Goal: Transaction & Acquisition: Book appointment/travel/reservation

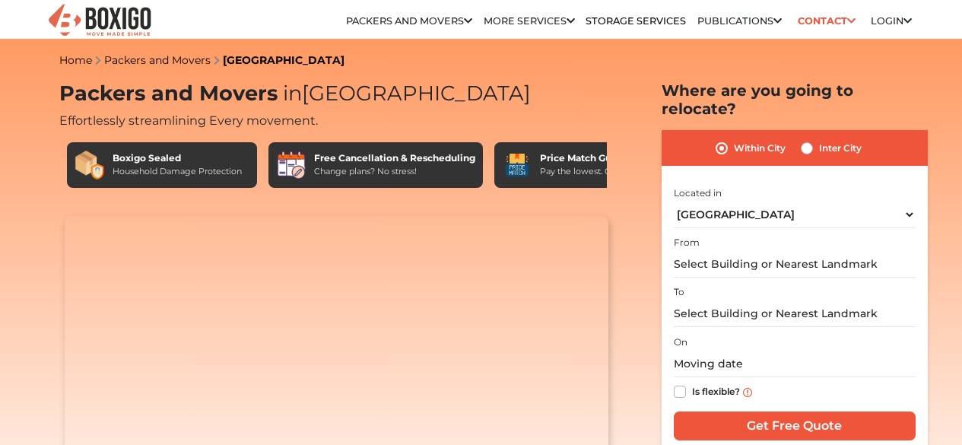
select select "[GEOGRAPHIC_DATA]"
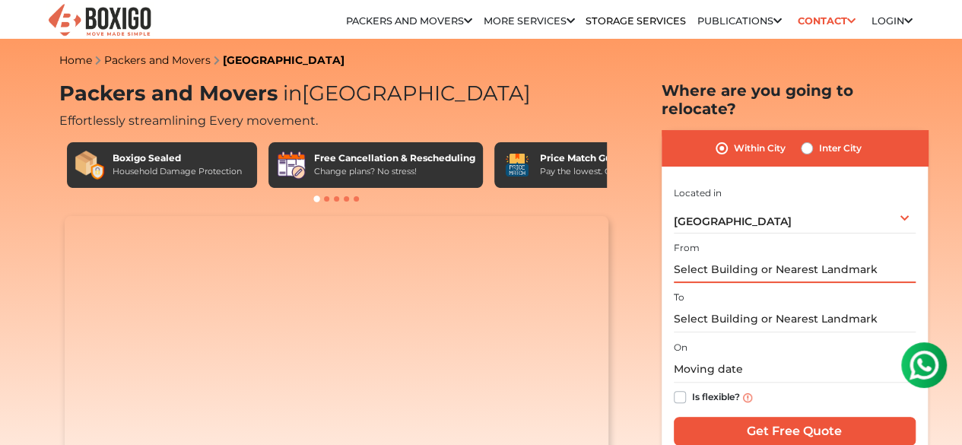
click at [754, 260] on input "text" at bounding box center [795, 269] width 242 height 27
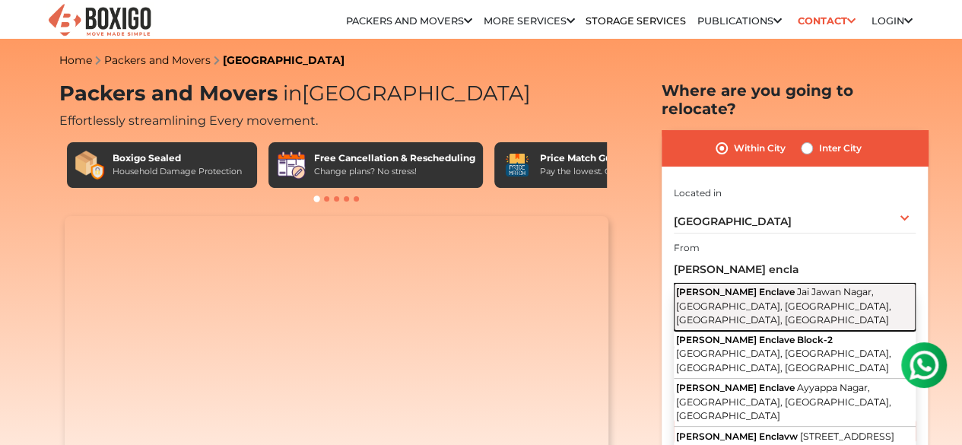
click at [773, 289] on span "Jai Jawan Nagar, Subbaiyapalya, Banaswadi, Bengaluru, Karnataka" at bounding box center [783, 306] width 215 height 40
type input "Gayathri Enclave, Jai Jawan Nagar, Subbaiyapalya, Banaswadi, Bengaluru, Karnata…"
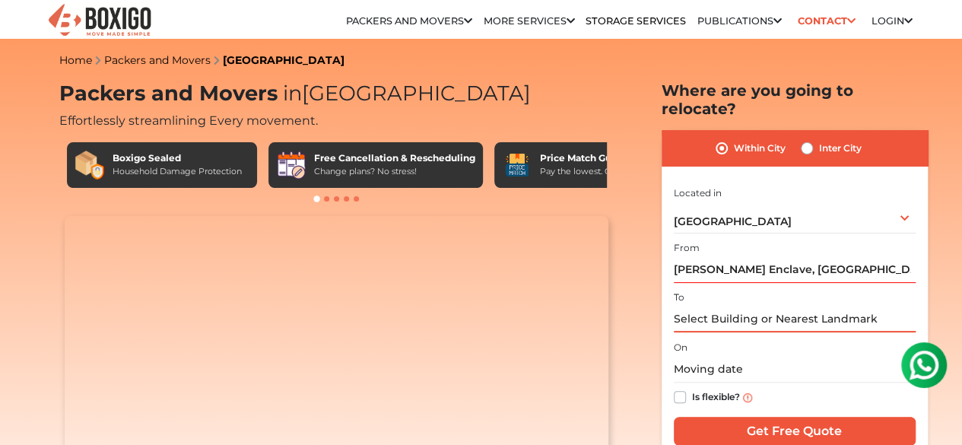
click at [710, 306] on input "text" at bounding box center [795, 319] width 242 height 27
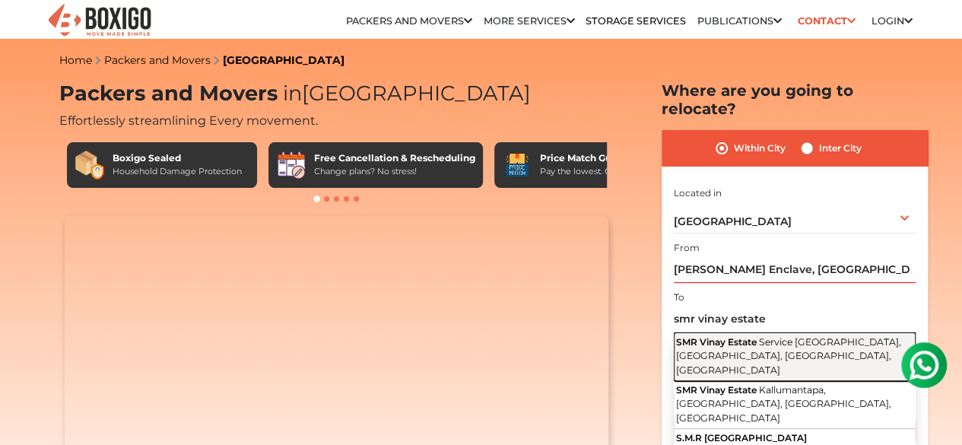
click at [746, 336] on span "SMR Vinay Estate" at bounding box center [716, 341] width 81 height 11
type input "SMR Vinay Estate, Service Road, Kallumantapa, Banaswadi, Bengaluru, Karnataka"
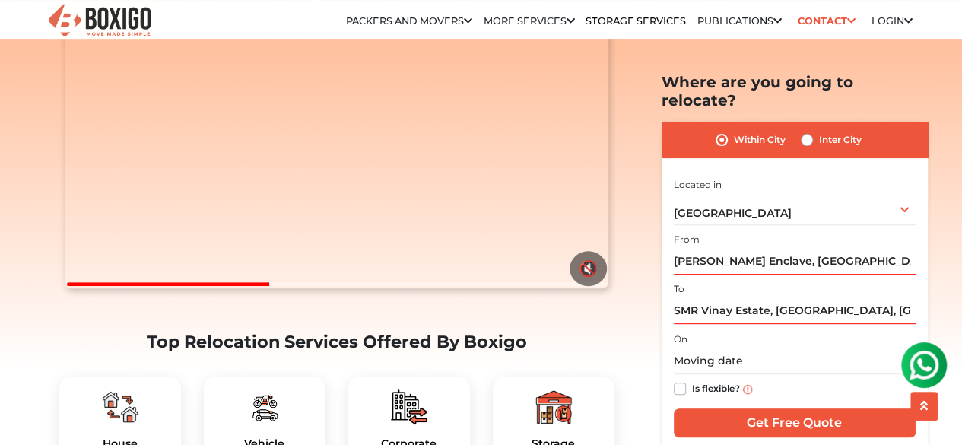
scroll to position [228, 0]
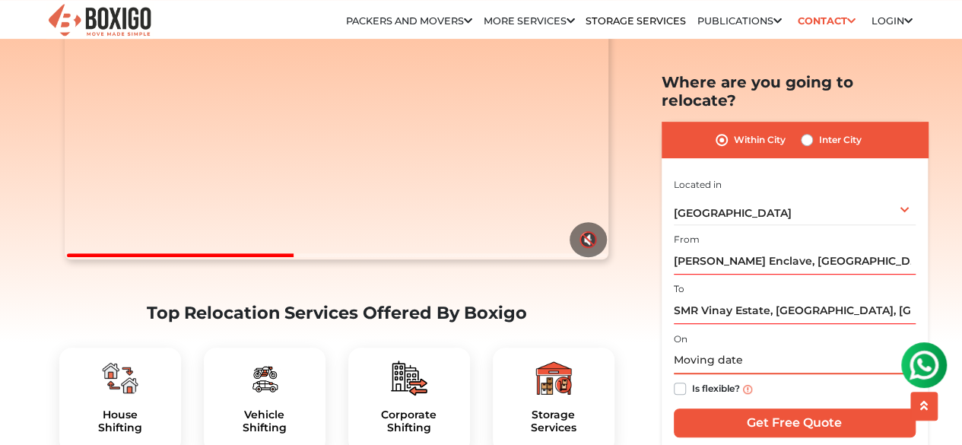
click at [763, 347] on input "text" at bounding box center [795, 360] width 242 height 27
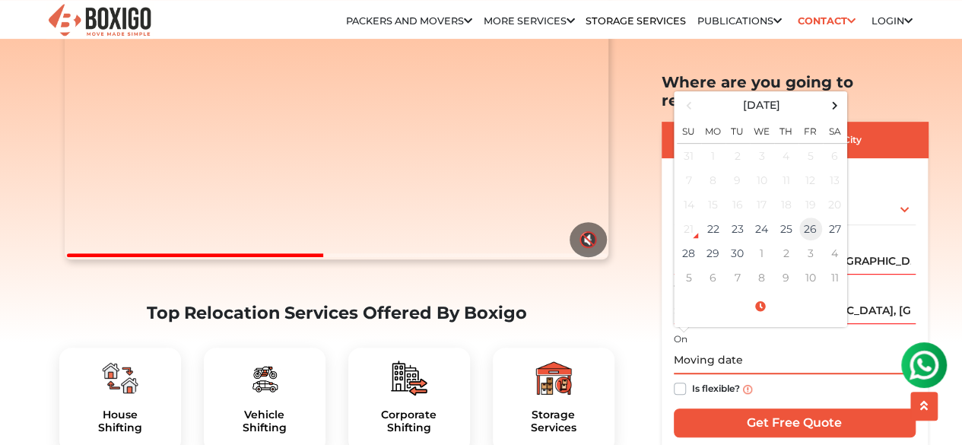
click at [812, 217] on td "26" at bounding box center [810, 229] width 24 height 24
click at [824, 347] on input "09/26/2025 12:00 AM" at bounding box center [795, 360] width 242 height 27
click at [747, 347] on input "09/26/2025 12:00 AM" at bounding box center [795, 360] width 242 height 27
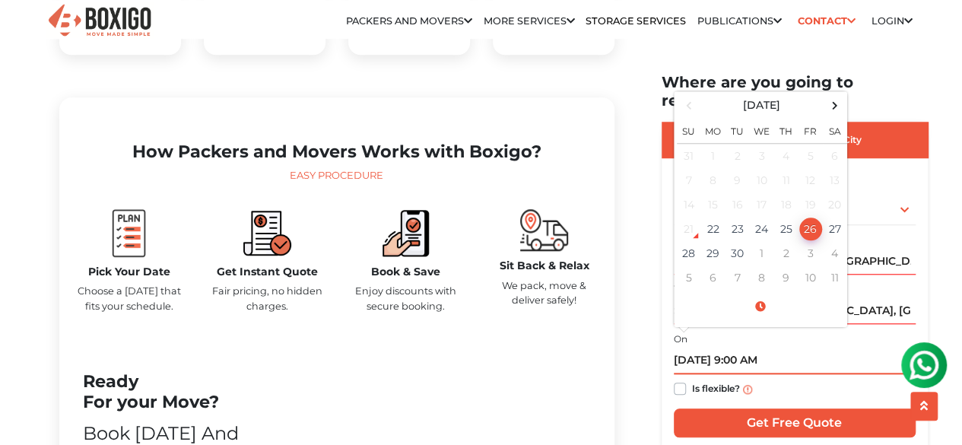
scroll to position [684, 0]
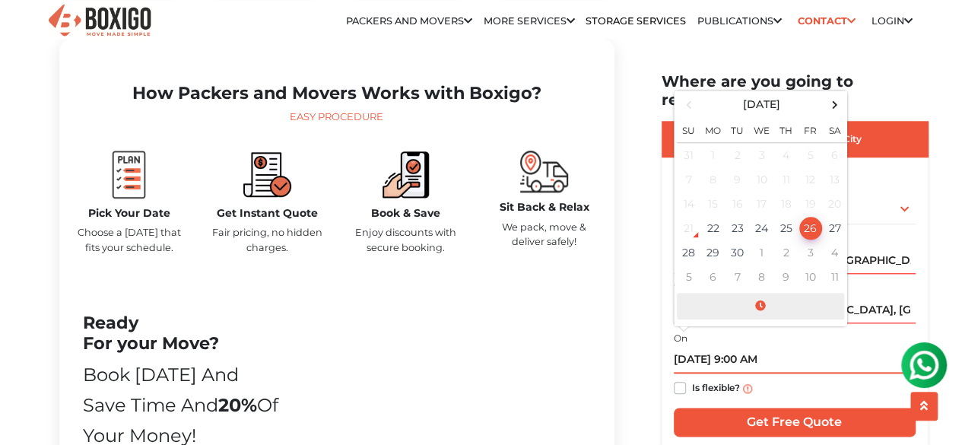
click at [760, 293] on span at bounding box center [760, 306] width 167 height 27
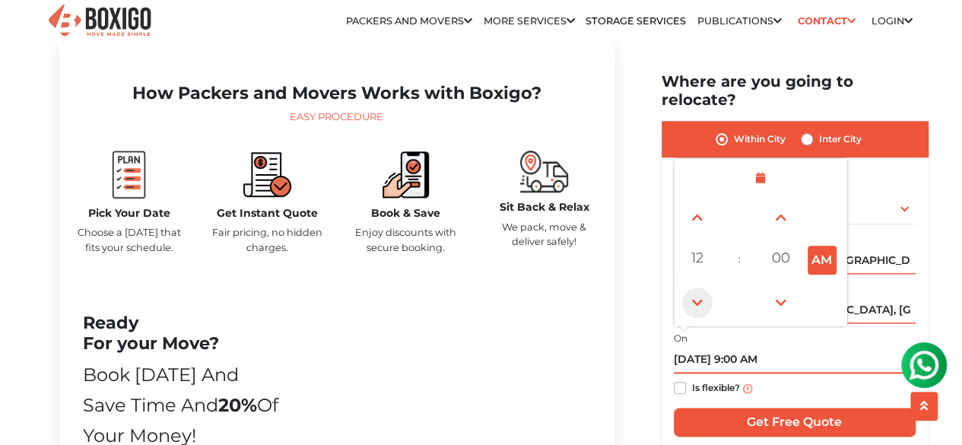
click at [701, 287] on span at bounding box center [697, 302] width 30 height 30
click at [831, 246] on button "PM" at bounding box center [821, 260] width 29 height 29
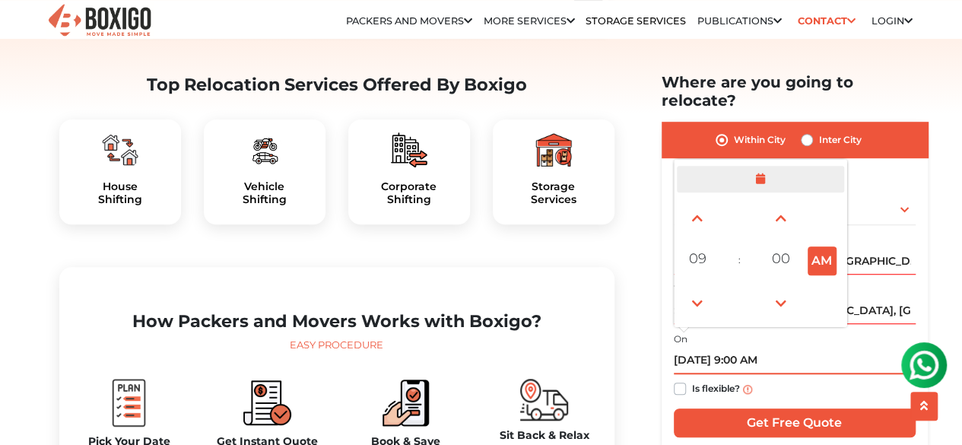
click at [759, 166] on span at bounding box center [760, 179] width 167 height 27
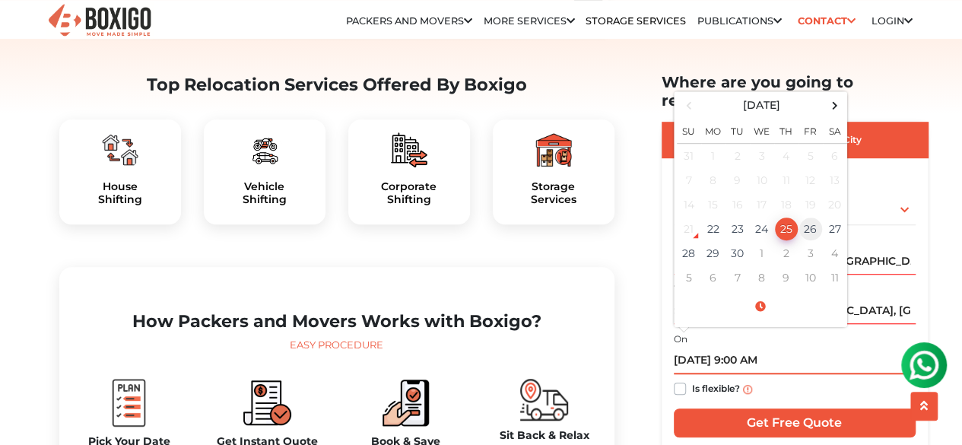
click at [805, 217] on td "26" at bounding box center [810, 229] width 24 height 24
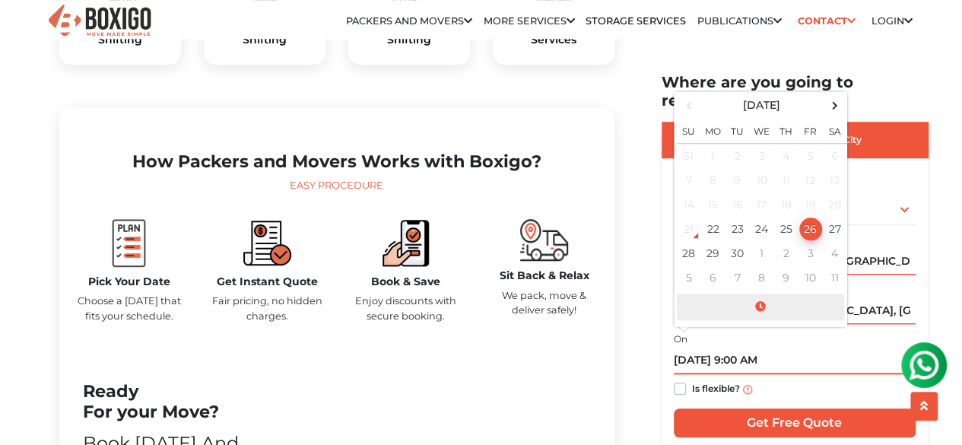
scroll to position [760, 0]
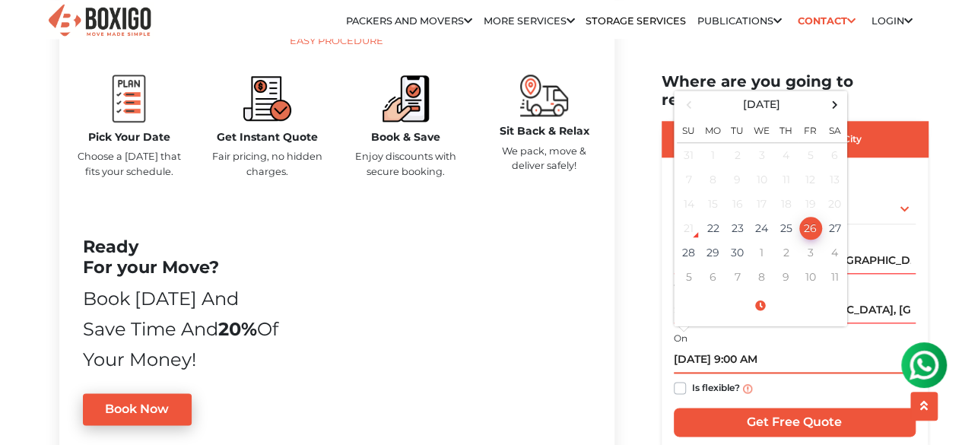
click at [825, 347] on input "09/26/2025 9:00 AM" at bounding box center [795, 360] width 242 height 27
type input "09/26/2025 9:00 AM"
click at [681, 332] on label "On" at bounding box center [681, 339] width 14 height 14
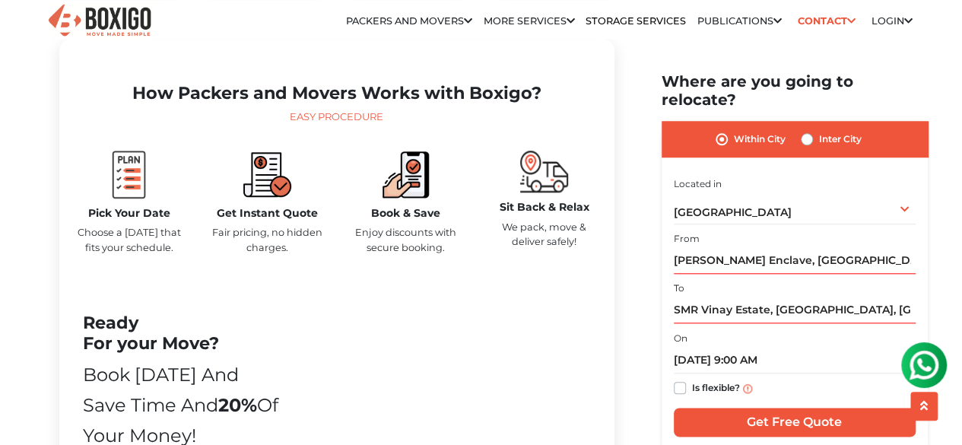
scroll to position [912, 0]
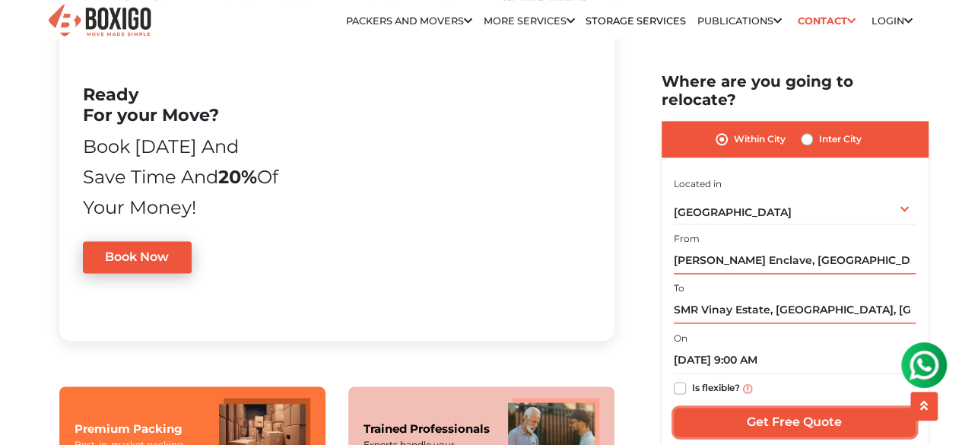
click at [788, 408] on input "Get Free Quote" at bounding box center [795, 422] width 242 height 29
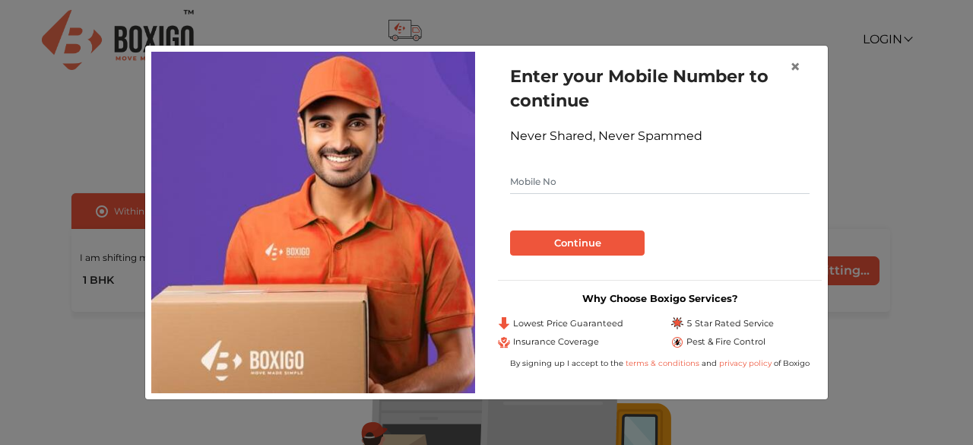
click at [587, 184] on input "text" at bounding box center [660, 182] width 300 height 24
type input "9742985390"
click at [569, 243] on button "Continue" at bounding box center [577, 243] width 135 height 26
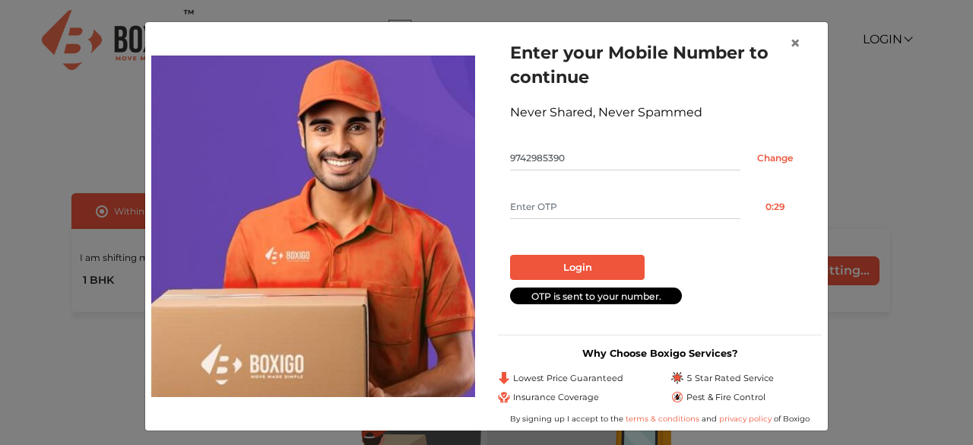
click at [552, 208] on input "text" at bounding box center [625, 207] width 230 height 24
click at [550, 202] on input "text" at bounding box center [625, 207] width 230 height 24
type input "1651"
click at [569, 268] on button "Login" at bounding box center [577, 268] width 135 height 26
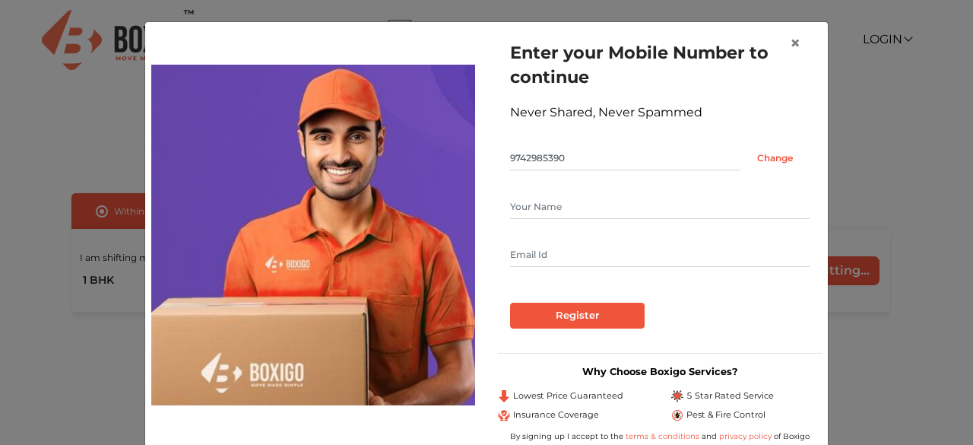
click at [586, 208] on input "text" at bounding box center [660, 207] width 300 height 24
type input "Suraj Divekar"
click at [569, 255] on input "text" at bounding box center [660, 255] width 300 height 24
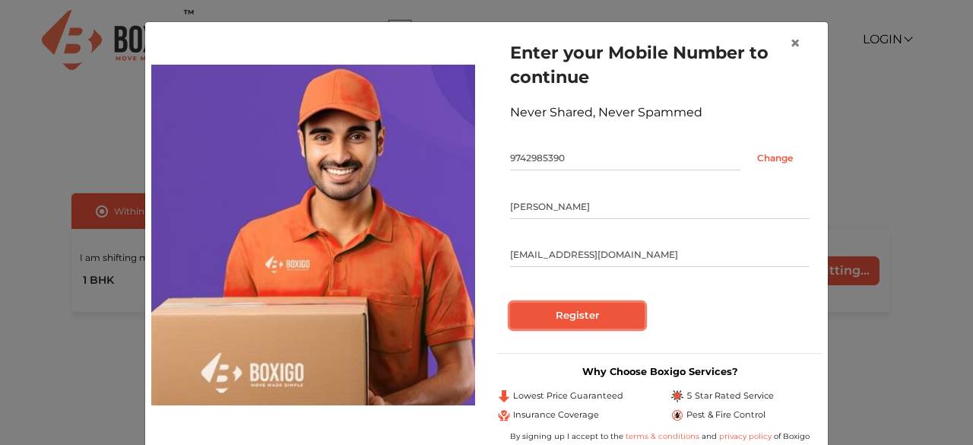
click at [574, 314] on input "Register" at bounding box center [577, 316] width 135 height 26
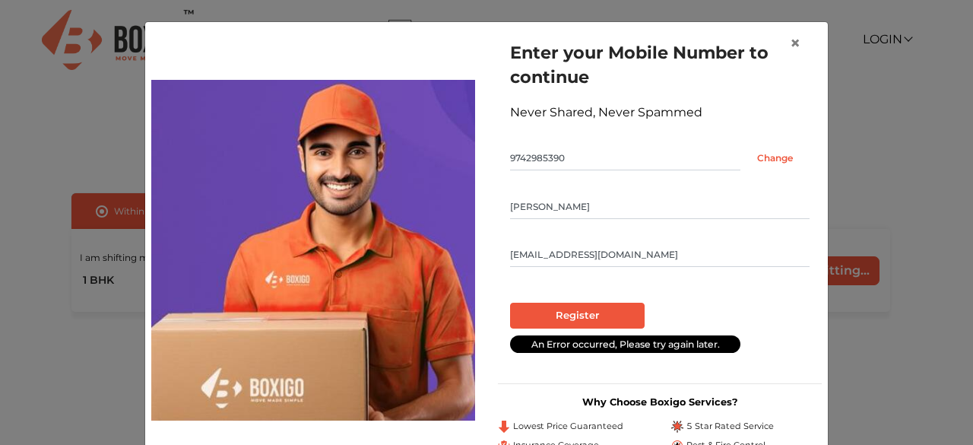
click at [525, 256] on input "suraj@gmail.com" at bounding box center [660, 255] width 300 height 24
type input "surajdivekar@gmail.com"
click at [577, 316] on input "Register" at bounding box center [577, 316] width 135 height 26
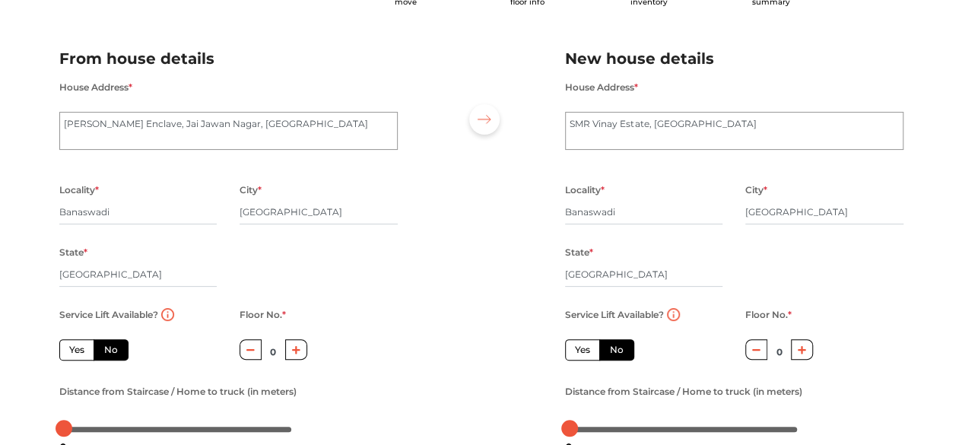
scroll to position [152, 0]
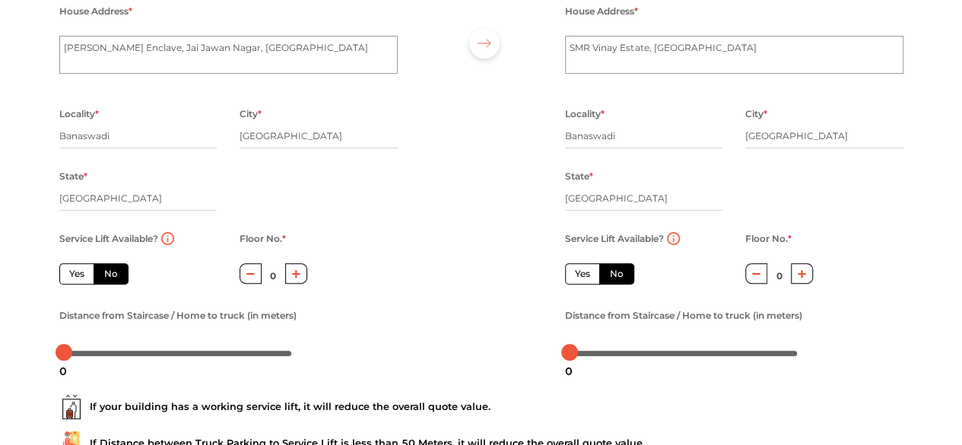
click at [113, 267] on label "No" at bounding box center [111, 273] width 35 height 21
click at [113, 267] on input "No" at bounding box center [109, 272] width 10 height 10
click at [113, 271] on label "No" at bounding box center [111, 273] width 35 height 21
click at [113, 271] on input "No" at bounding box center [109, 272] width 10 height 10
click at [578, 277] on label "Yes" at bounding box center [582, 273] width 35 height 21
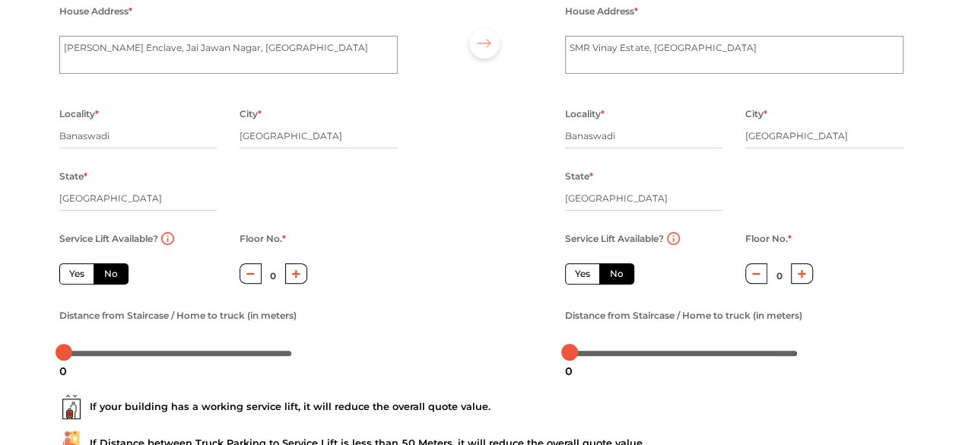
click at [578, 277] on input "Yes" at bounding box center [580, 272] width 10 height 10
radio input "true"
radio input "false"
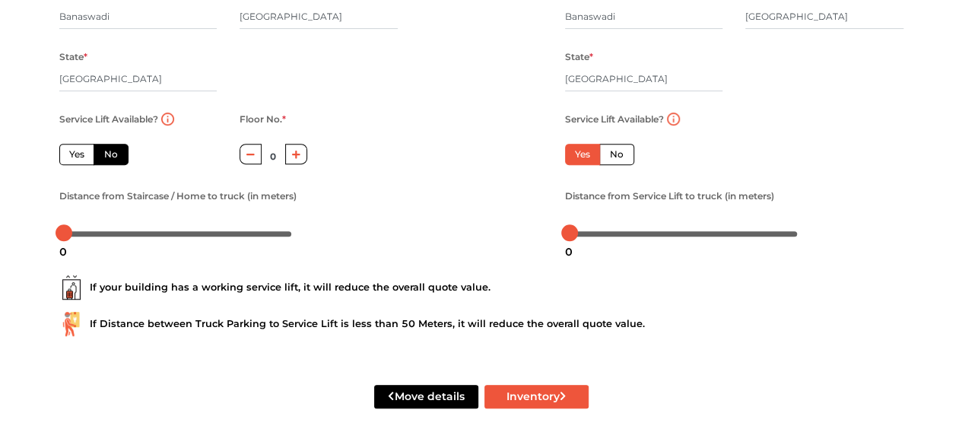
scroll to position [274, 0]
click at [550, 398] on button "Inventory" at bounding box center [536, 397] width 104 height 24
radio input "true"
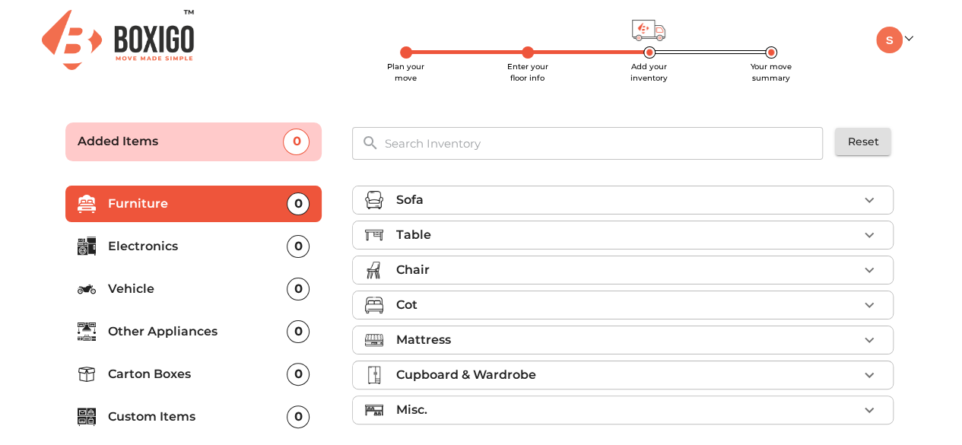
scroll to position [73, 0]
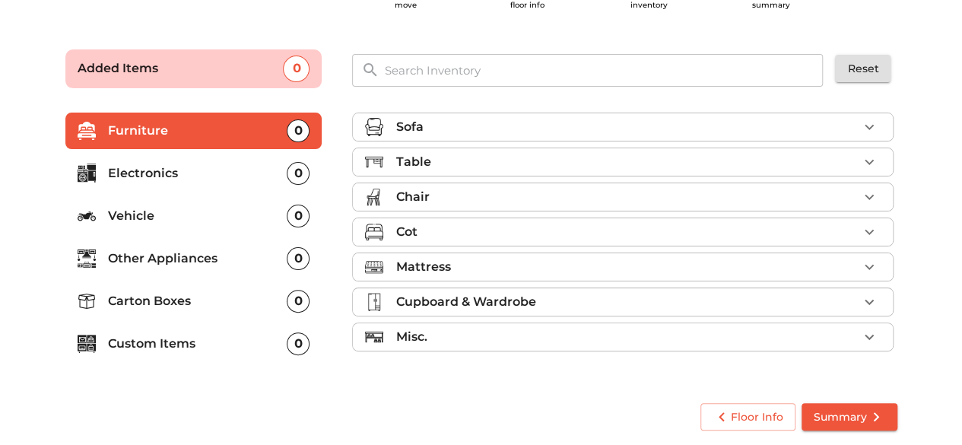
click at [873, 121] on icon "button" at bounding box center [869, 127] width 18 height 18
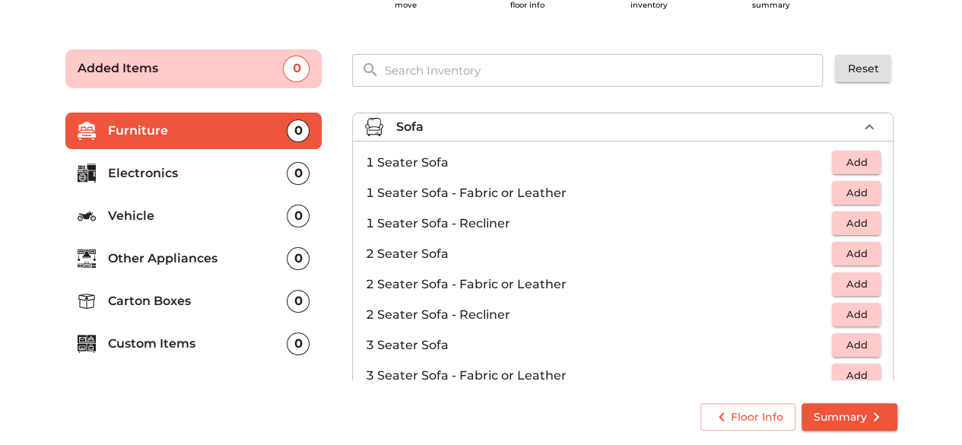
click at [860, 128] on icon "button" at bounding box center [869, 127] width 18 height 18
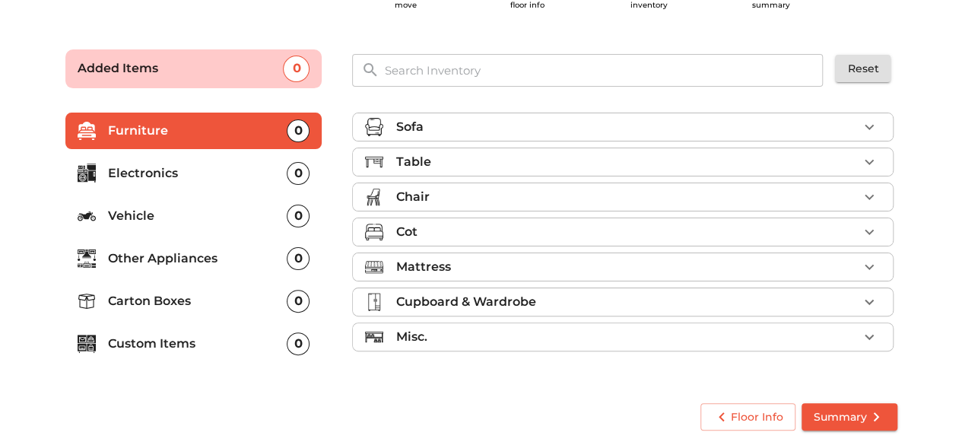
click at [864, 157] on icon "button" at bounding box center [869, 162] width 18 height 18
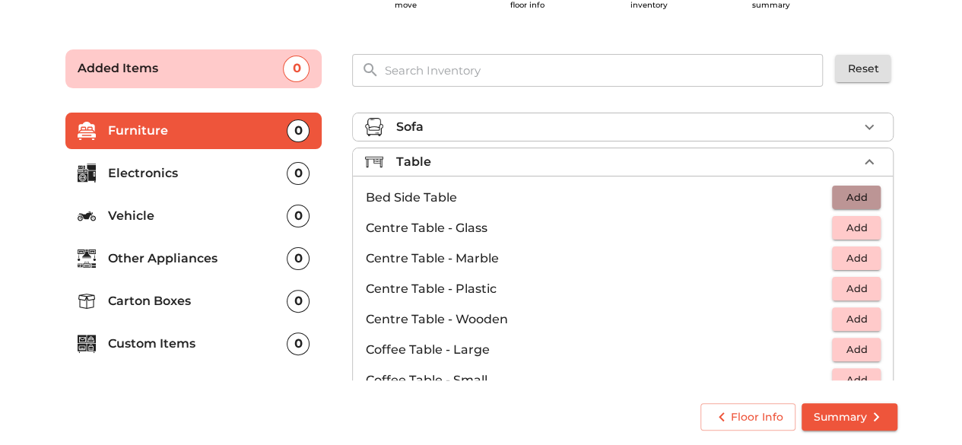
click at [855, 197] on span "Add" at bounding box center [855, 197] width 33 height 17
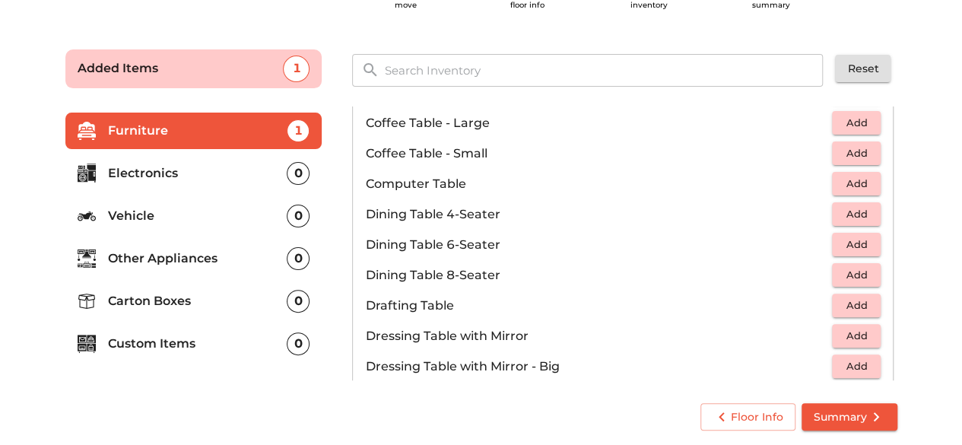
scroll to position [228, 0]
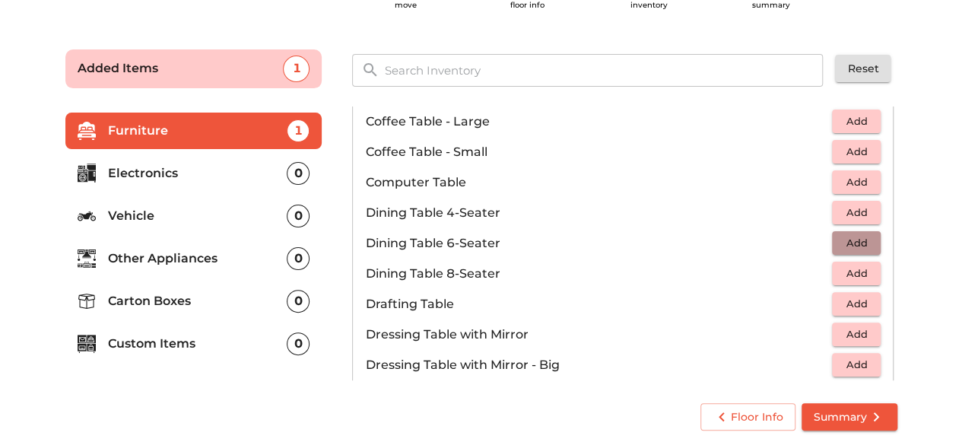
click at [850, 243] on span "Add" at bounding box center [855, 242] width 33 height 17
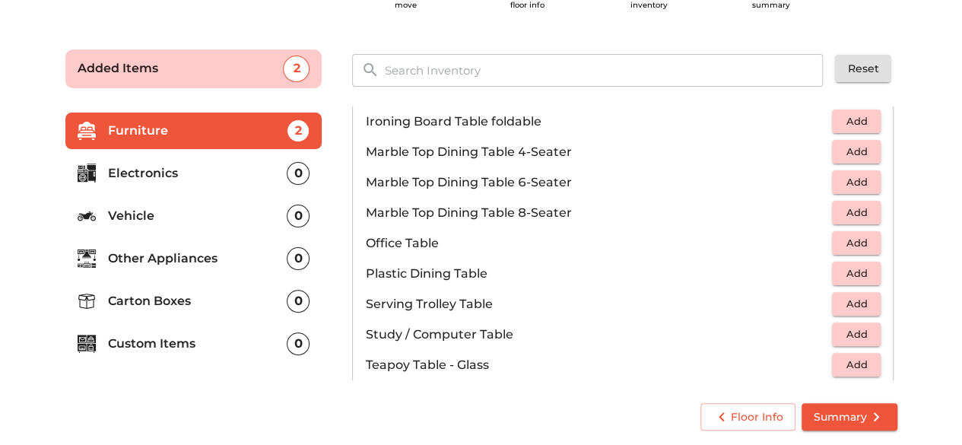
scroll to position [760, 0]
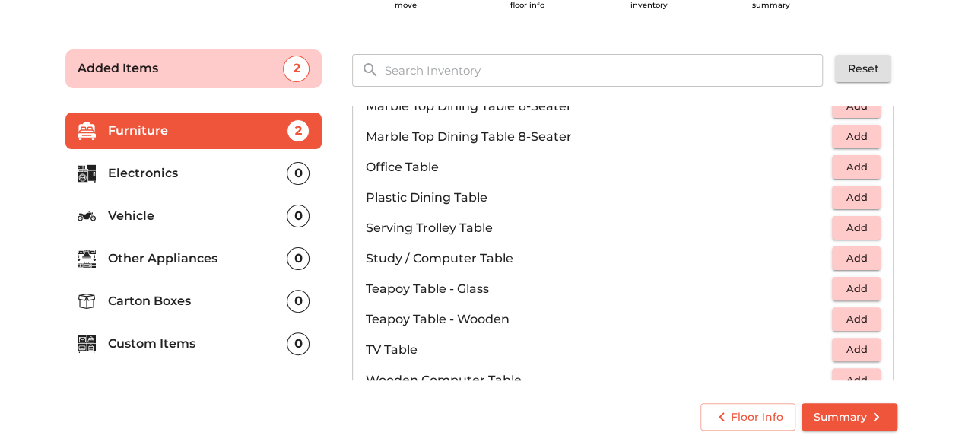
click at [844, 162] on span "Add" at bounding box center [855, 166] width 33 height 17
click at [817, 166] on icon "button" at bounding box center [822, 167] width 11 height 14
click at [850, 252] on span "Add" at bounding box center [855, 257] width 33 height 17
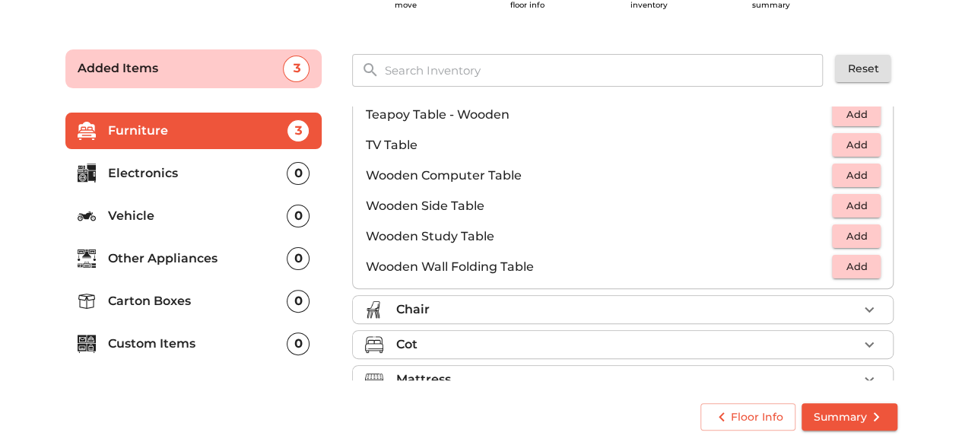
scroll to position [988, 0]
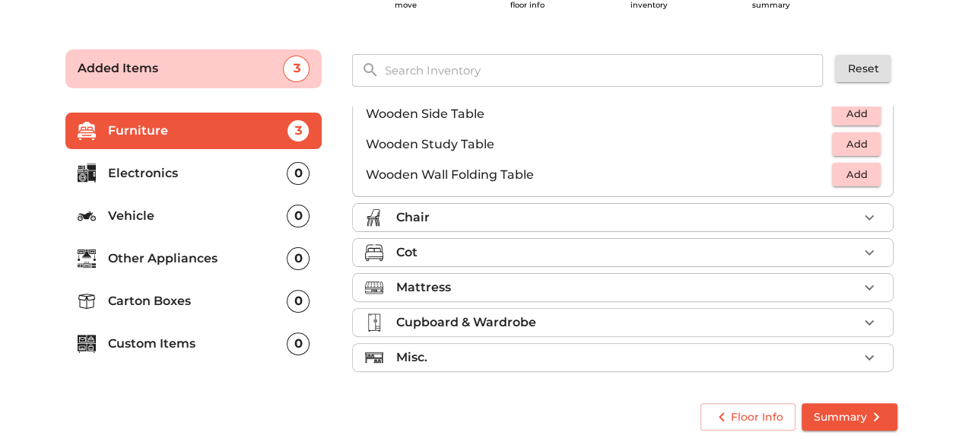
click at [864, 214] on icon "button" at bounding box center [868, 216] width 9 height 5
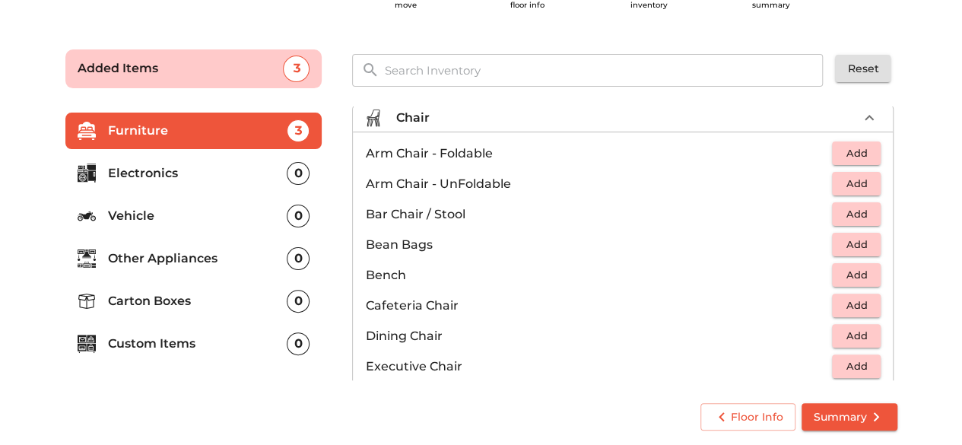
scroll to position [0, 0]
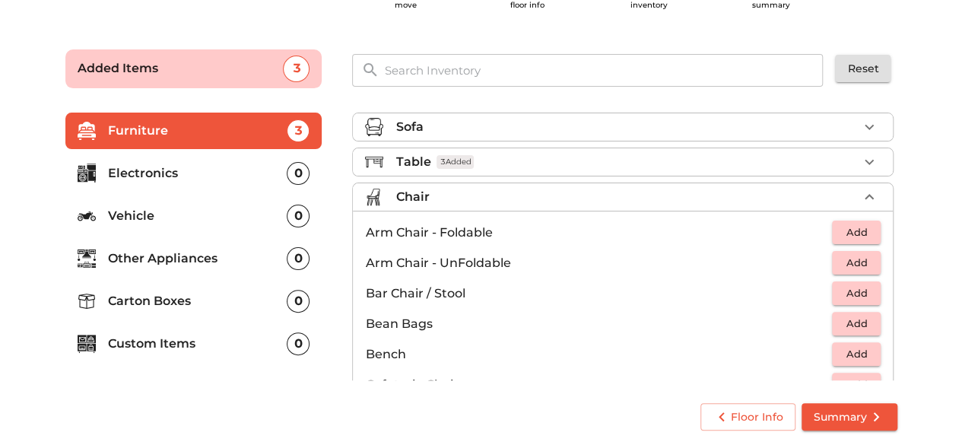
click at [860, 195] on icon "button" at bounding box center [869, 197] width 18 height 18
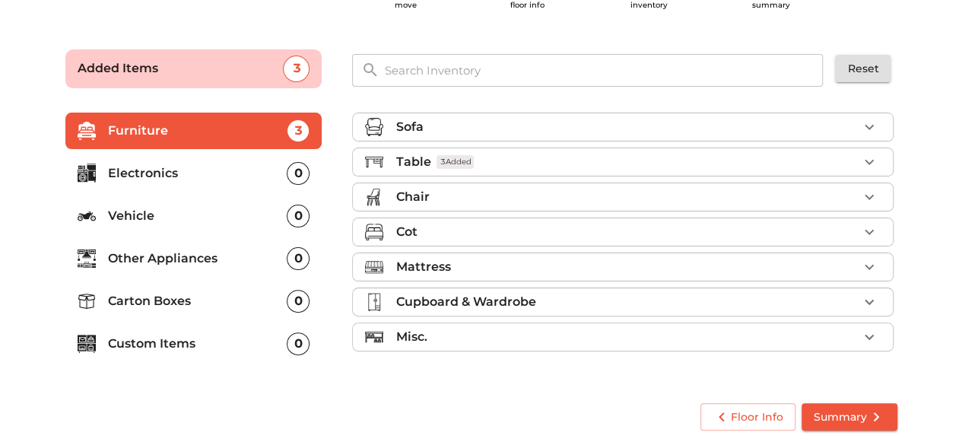
click at [868, 223] on icon "button" at bounding box center [869, 232] width 18 height 18
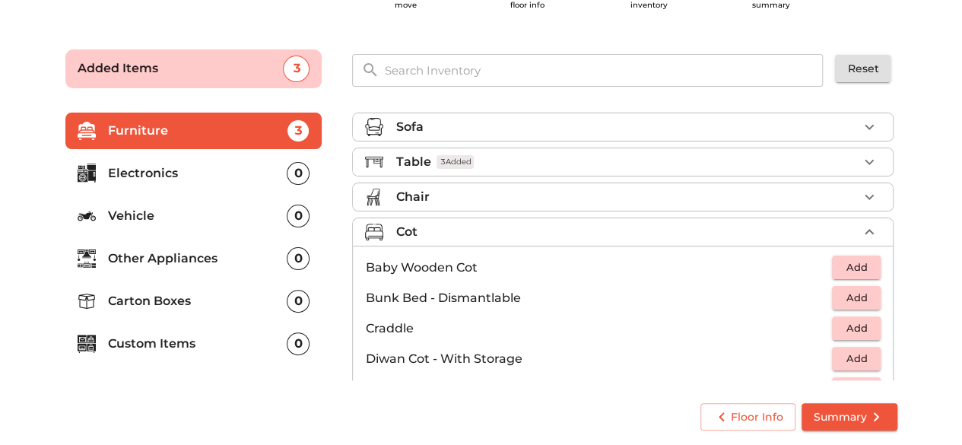
click at [846, 299] on span "Add" at bounding box center [855, 297] width 33 height 17
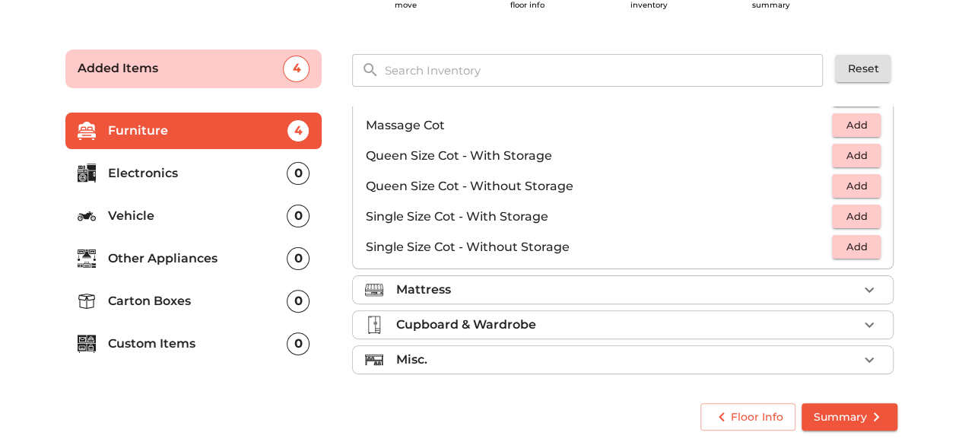
scroll to position [479, 0]
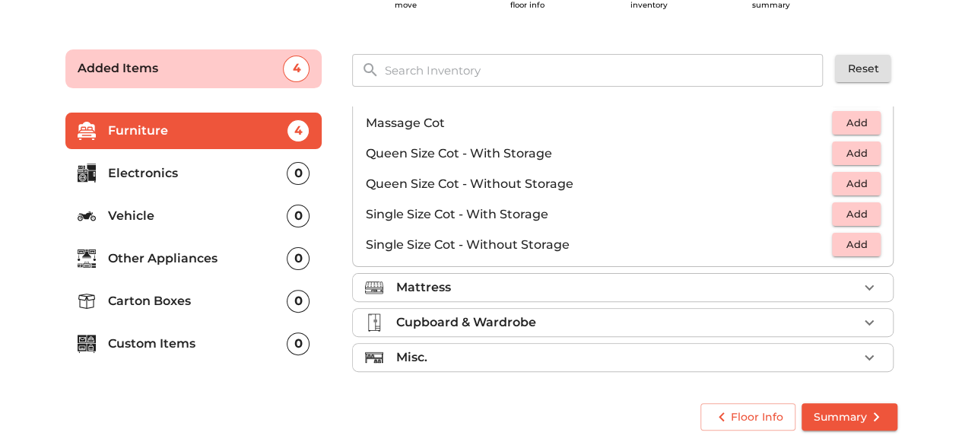
click at [864, 280] on icon "button" at bounding box center [869, 287] width 18 height 18
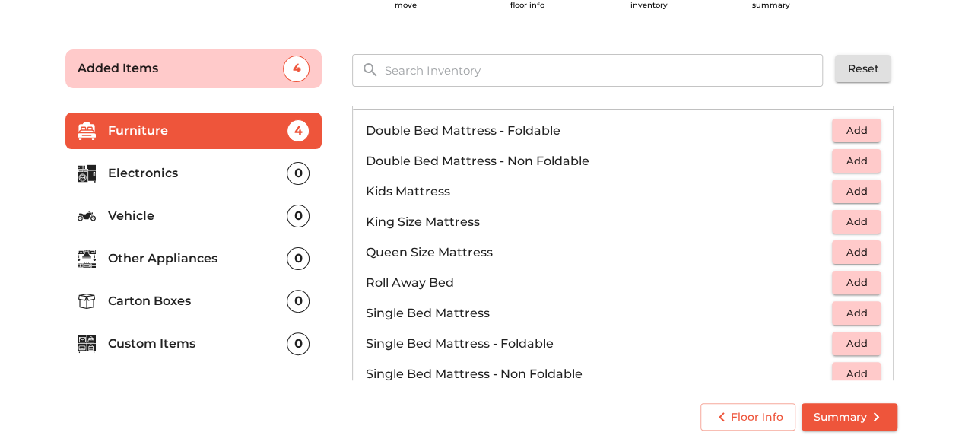
scroll to position [169, 0]
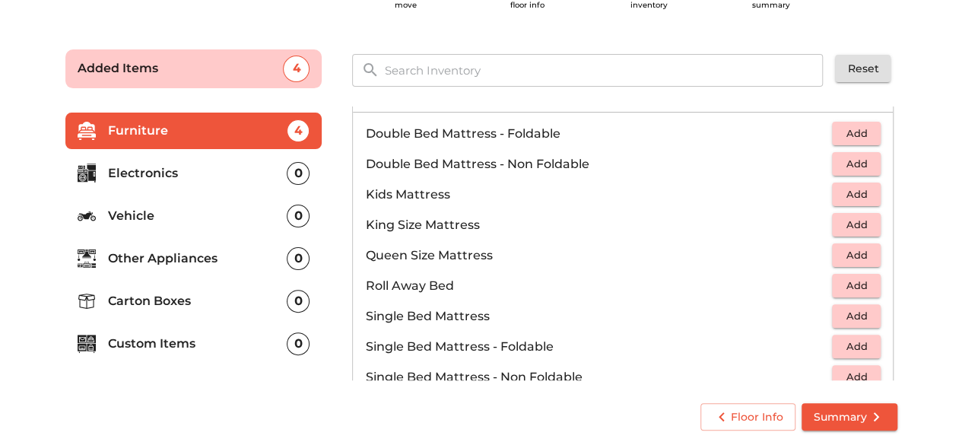
click at [841, 165] on span "Add" at bounding box center [855, 163] width 33 height 17
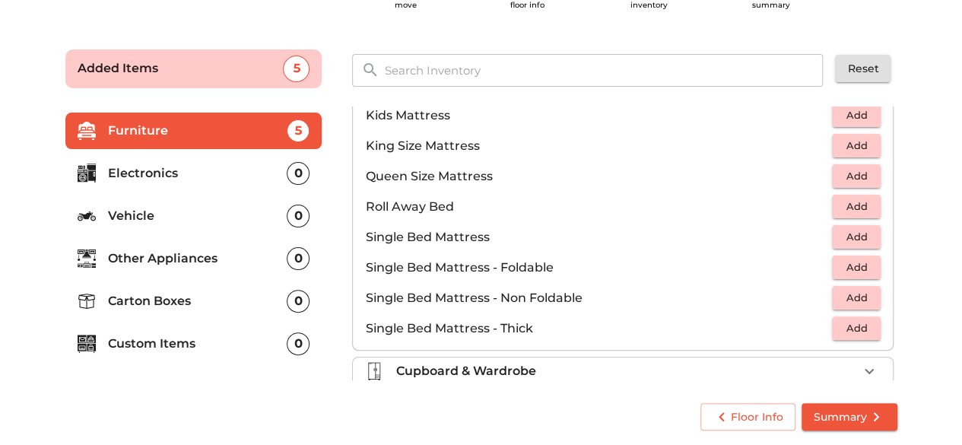
scroll to position [296, 0]
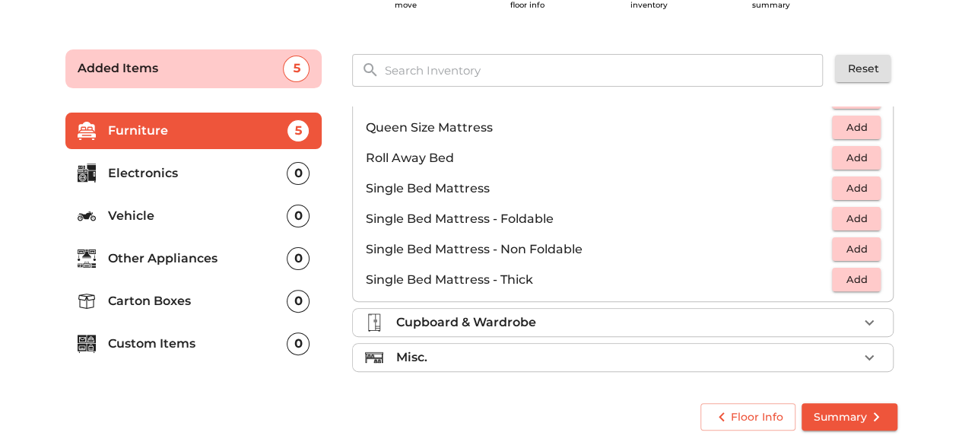
click at [864, 320] on icon "button" at bounding box center [868, 321] width 9 height 5
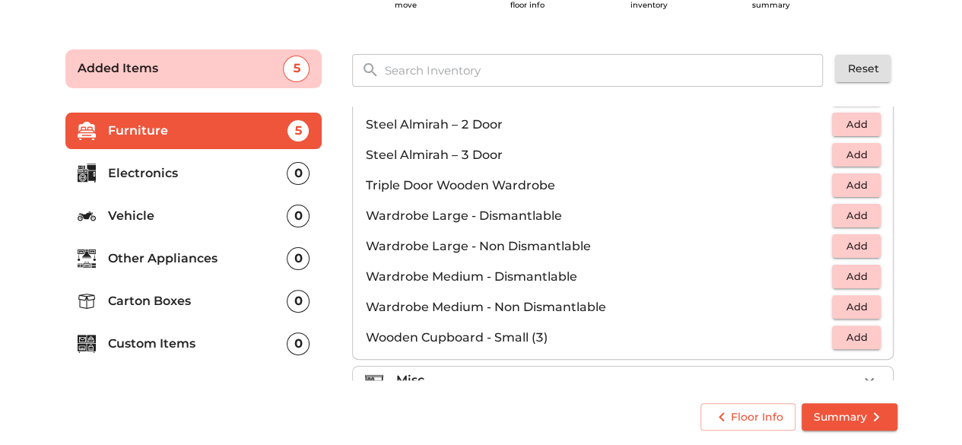
scroll to position [509, 0]
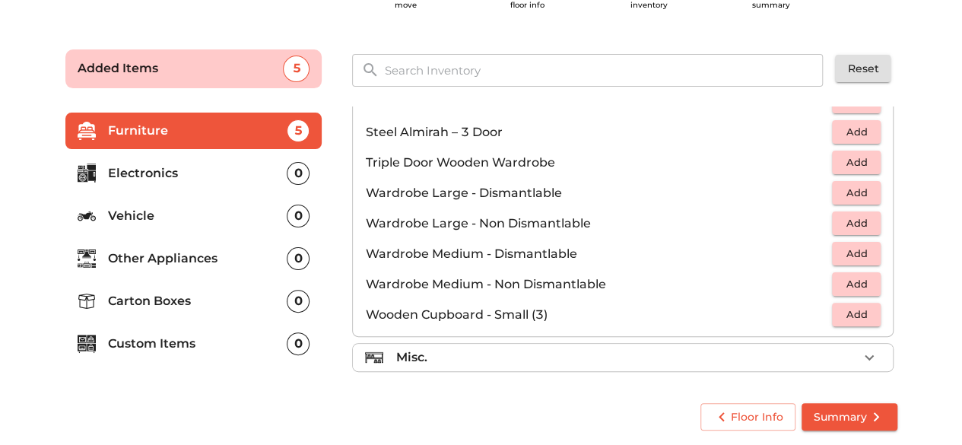
click at [861, 356] on icon "button" at bounding box center [869, 357] width 18 height 18
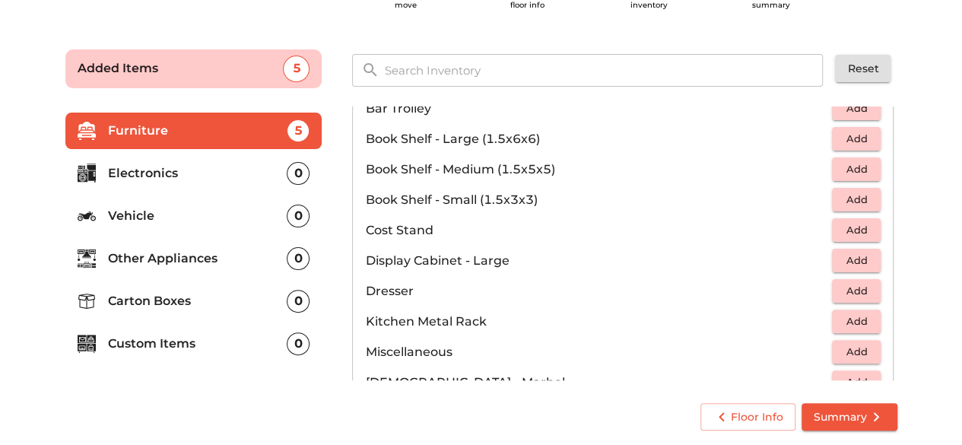
scroll to position [53, 0]
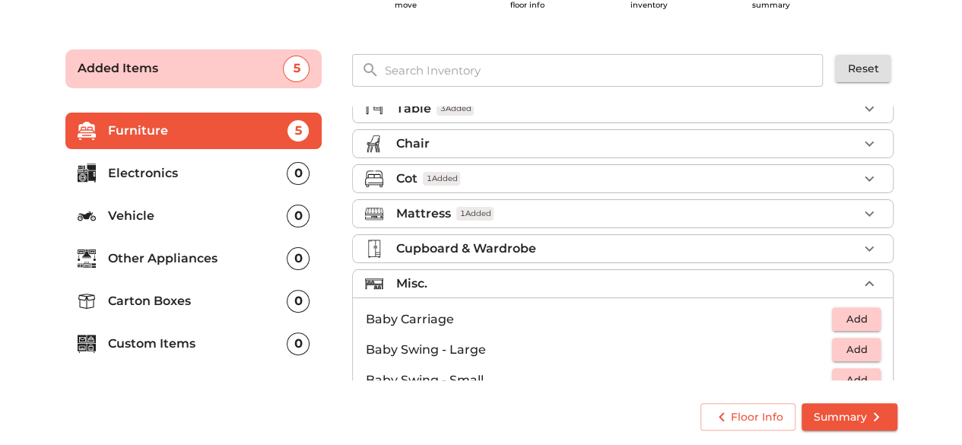
click at [193, 174] on p "Electronics" at bounding box center [197, 173] width 179 height 18
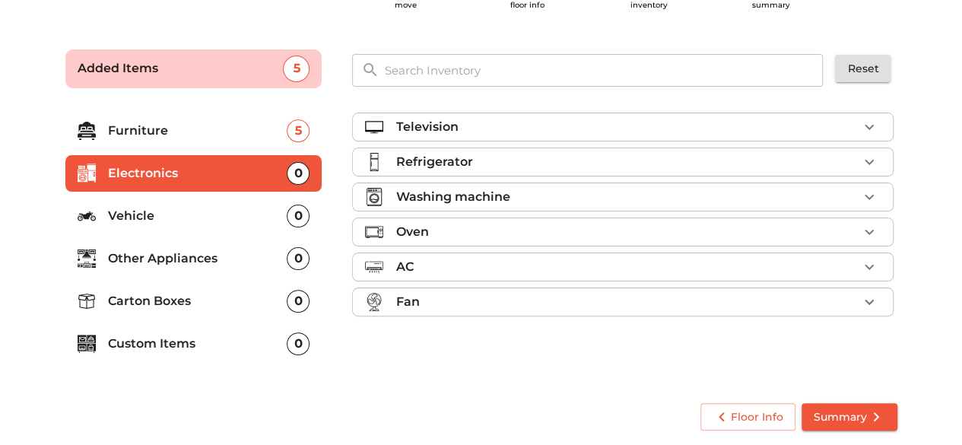
scroll to position [0, 0]
click at [869, 158] on icon "button" at bounding box center [869, 162] width 18 height 18
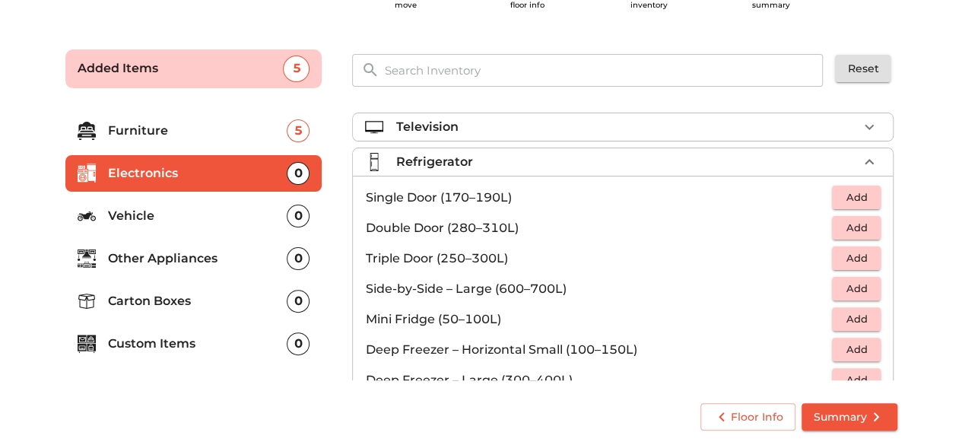
click at [412, 224] on p "Double Door (280–310L)" at bounding box center [598, 228] width 467 height 18
click at [842, 230] on span "Add" at bounding box center [855, 227] width 33 height 17
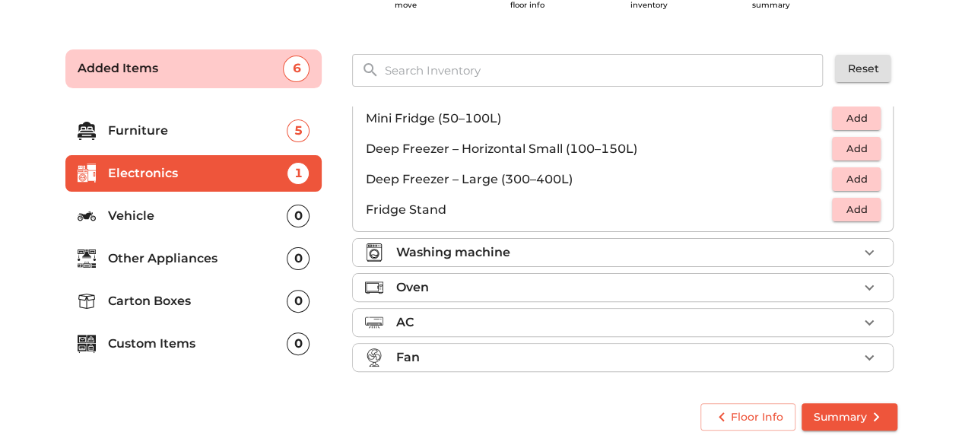
click at [867, 244] on icon "button" at bounding box center [869, 252] width 18 height 18
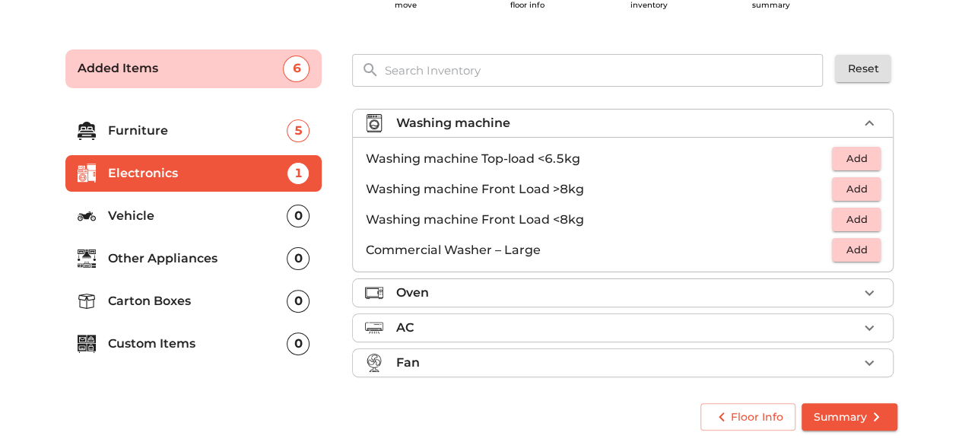
scroll to position [69, 0]
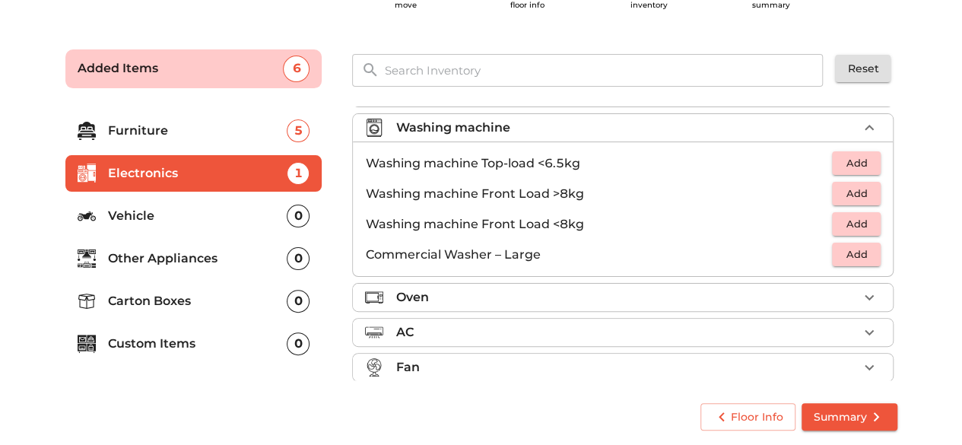
click at [845, 156] on span "Add" at bounding box center [855, 162] width 33 height 17
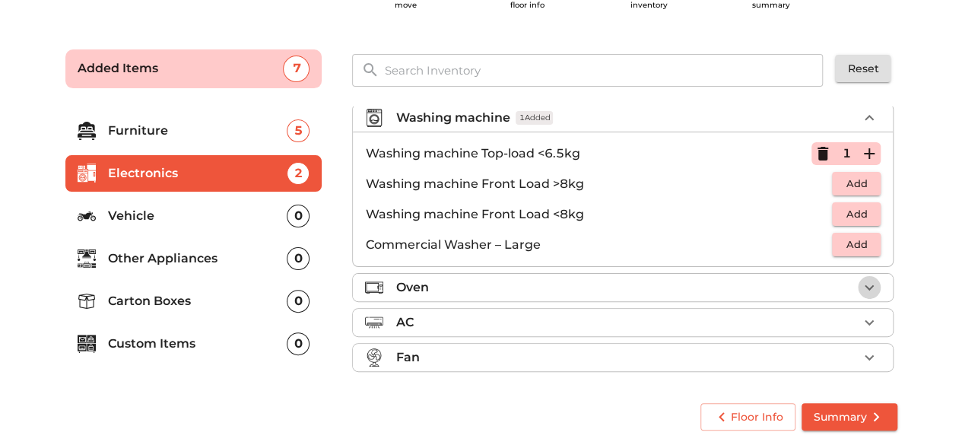
click at [867, 285] on icon "button" at bounding box center [869, 287] width 18 height 18
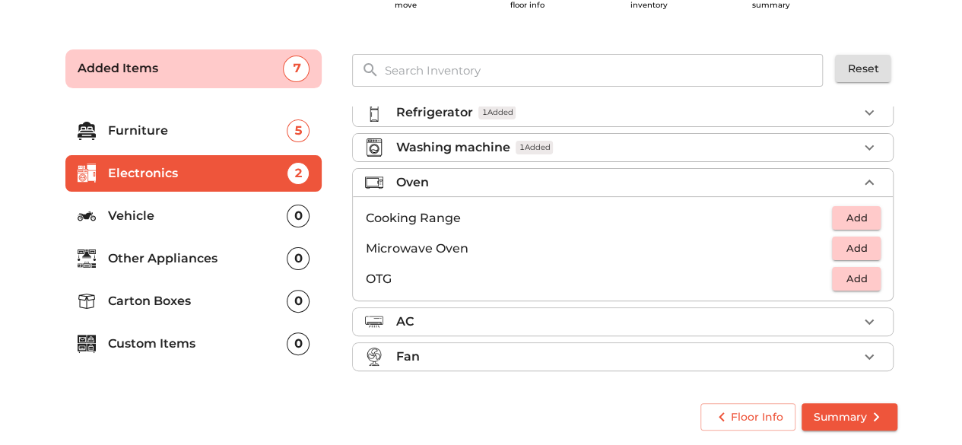
scroll to position [49, 0]
click at [845, 246] on span "Add" at bounding box center [855, 248] width 33 height 17
click at [303, 259] on div "0" at bounding box center [298, 258] width 23 height 23
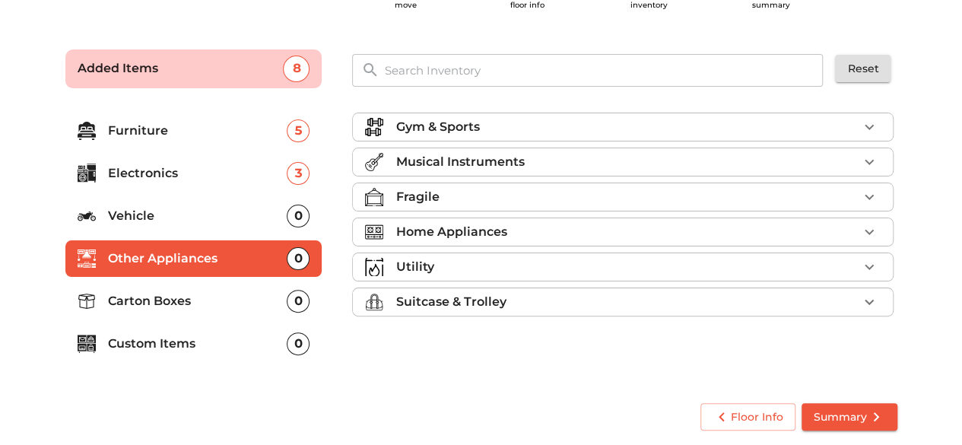
click at [300, 255] on div "0" at bounding box center [298, 258] width 23 height 23
click at [295, 343] on div "0" at bounding box center [298, 343] width 23 height 23
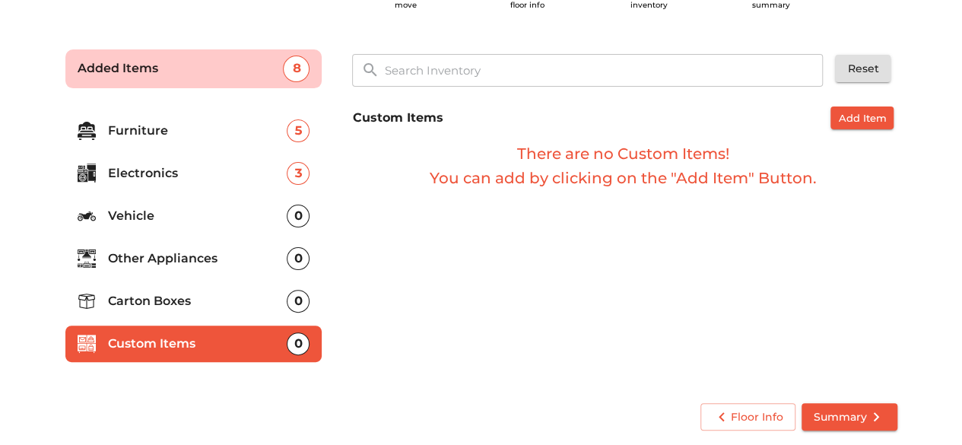
click at [303, 298] on div "0" at bounding box center [298, 301] width 23 height 23
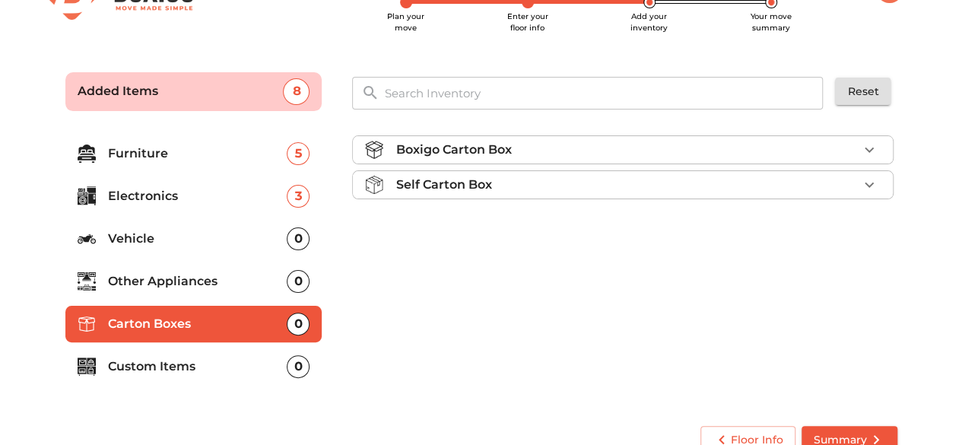
scroll to position [73, 0]
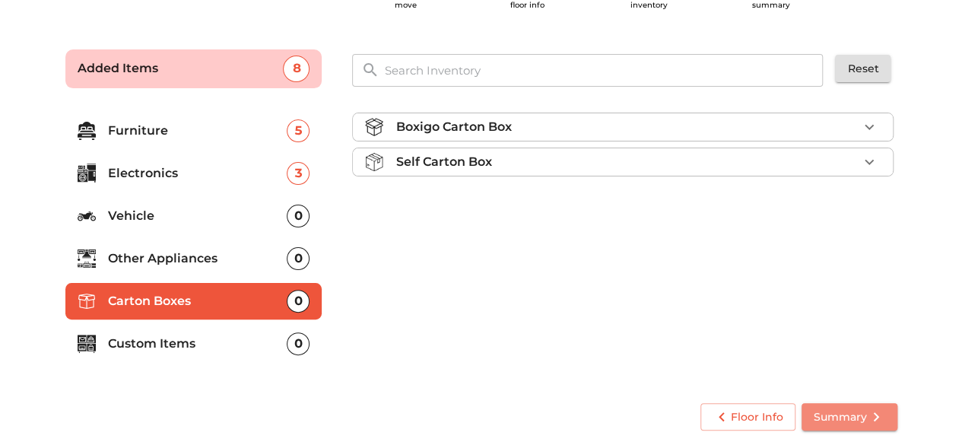
click at [850, 414] on span "Summary" at bounding box center [848, 416] width 71 height 19
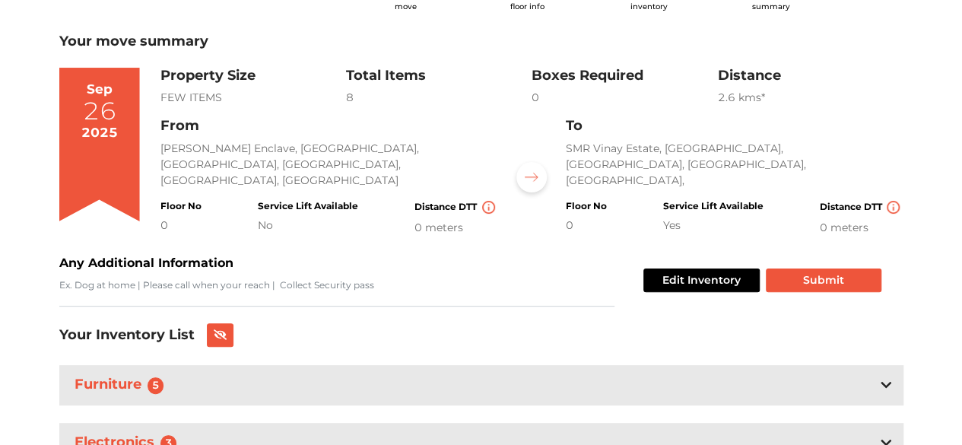
scroll to position [76, 0]
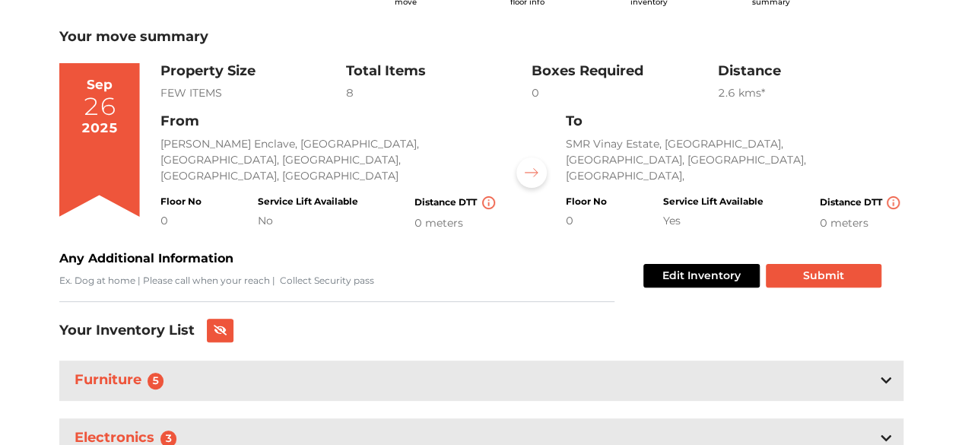
click at [190, 196] on div "Floor No 0" at bounding box center [180, 213] width 41 height 35
click at [181, 213] on div "0" at bounding box center [180, 221] width 41 height 16
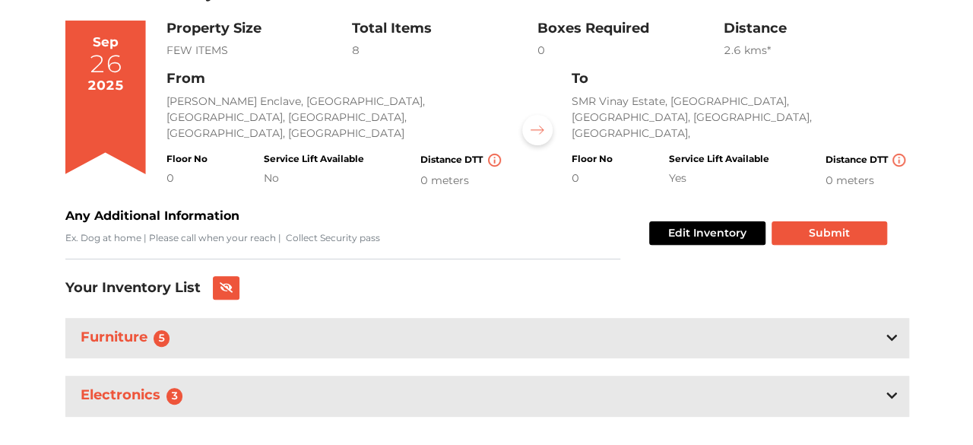
scroll to position [140, 0]
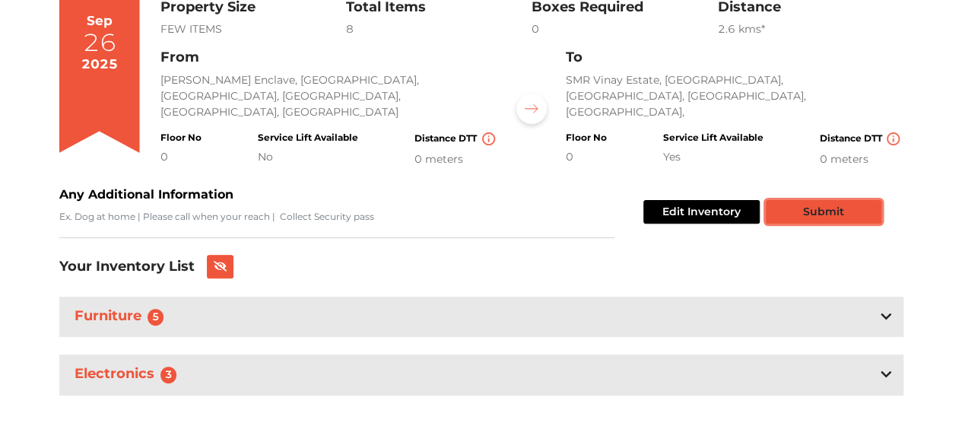
click at [810, 211] on button "Submit" at bounding box center [824, 212] width 116 height 24
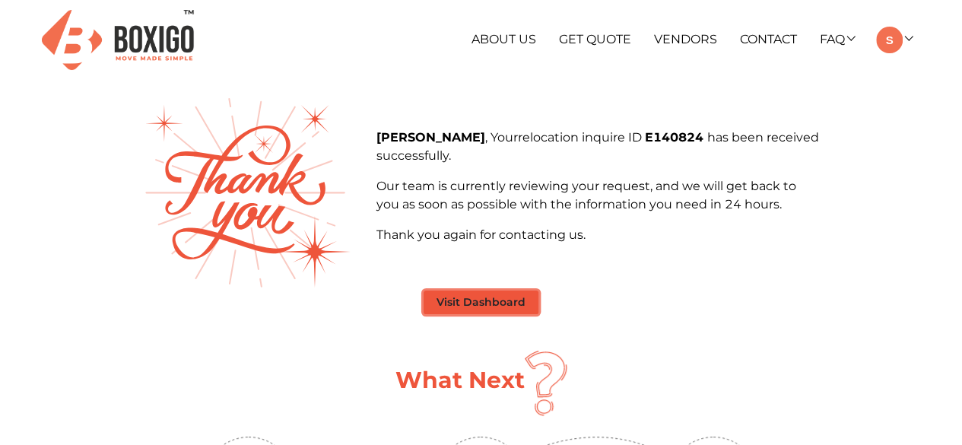
click at [461, 303] on button "Visit Dashboard" at bounding box center [480, 302] width 115 height 24
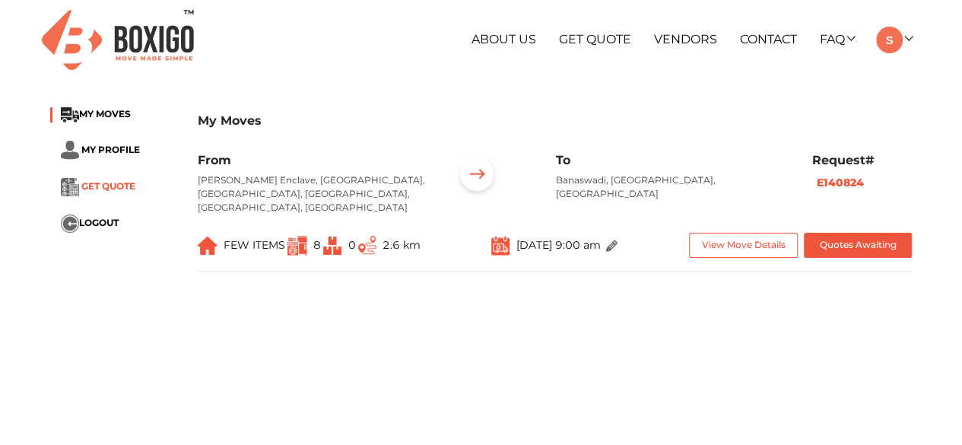
click at [100, 188] on span "GET QUOTE" at bounding box center [108, 186] width 54 height 11
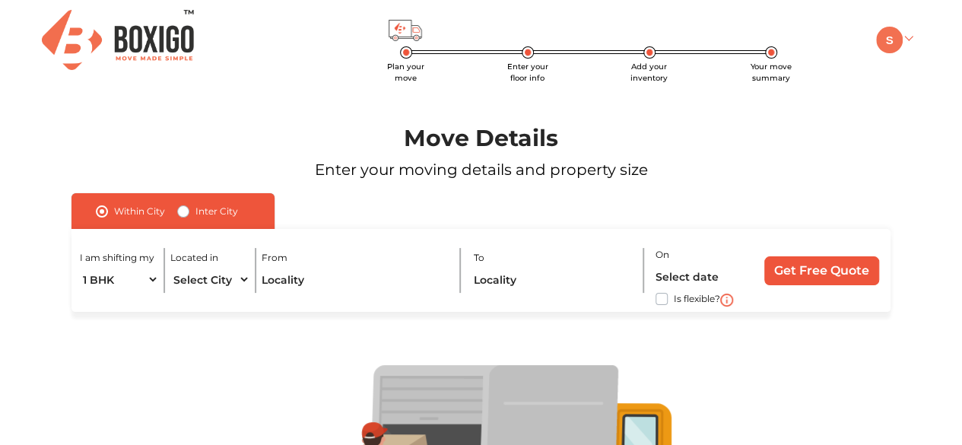
click at [904, 40] on link at bounding box center [894, 39] width 36 height 14
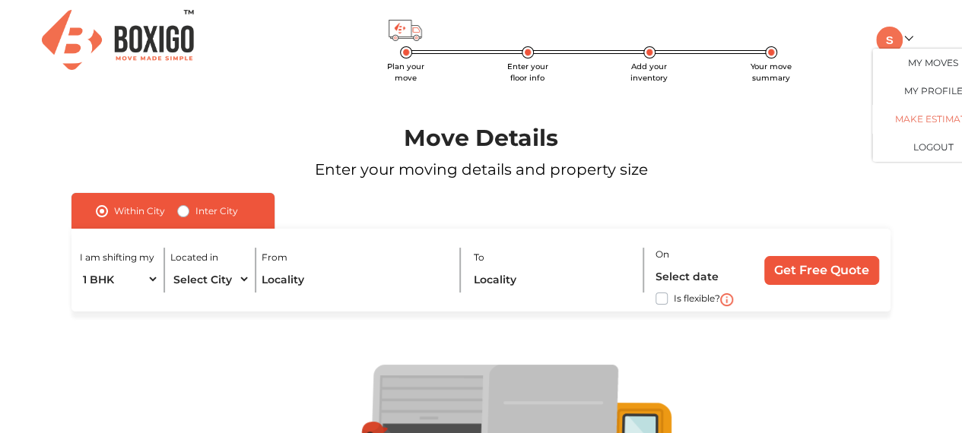
click at [921, 116] on link "Make Estimate" at bounding box center [933, 119] width 122 height 28
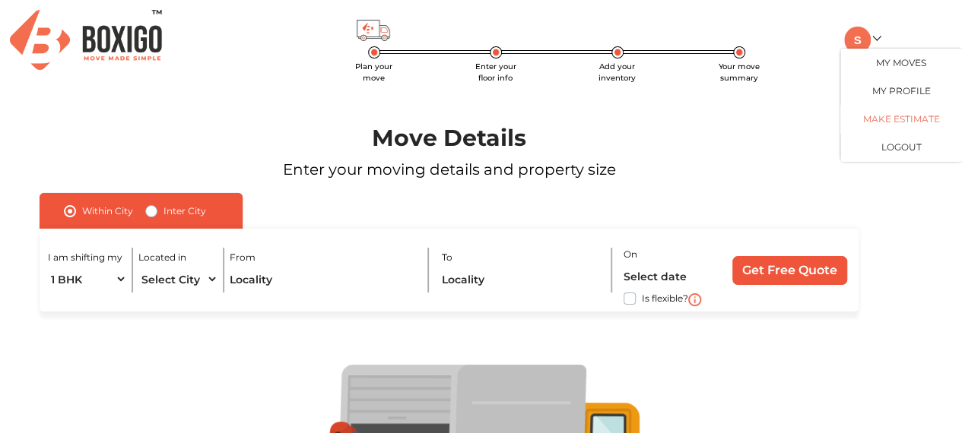
click at [896, 113] on link "Make Estimate" at bounding box center [901, 119] width 122 height 28
click at [893, 83] on link "My Profile" at bounding box center [901, 91] width 122 height 28
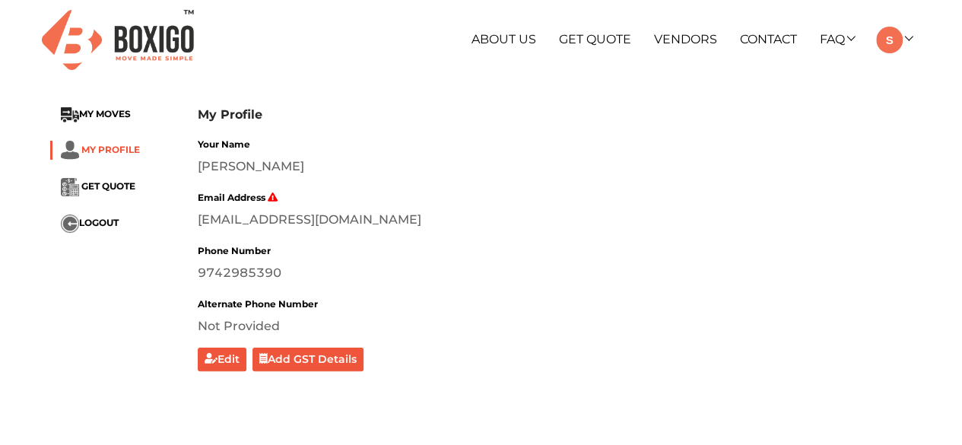
click at [102, 148] on span "MY PROFILE" at bounding box center [110, 149] width 59 height 11
click at [906, 39] on link at bounding box center [894, 39] width 36 height 14
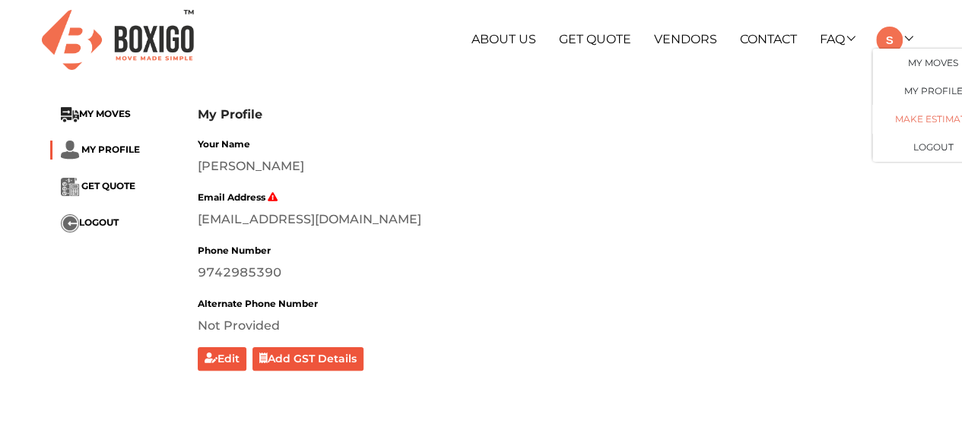
click at [918, 118] on link "Make Estimate" at bounding box center [933, 119] width 122 height 28
